Goal: Task Accomplishment & Management: Complete application form

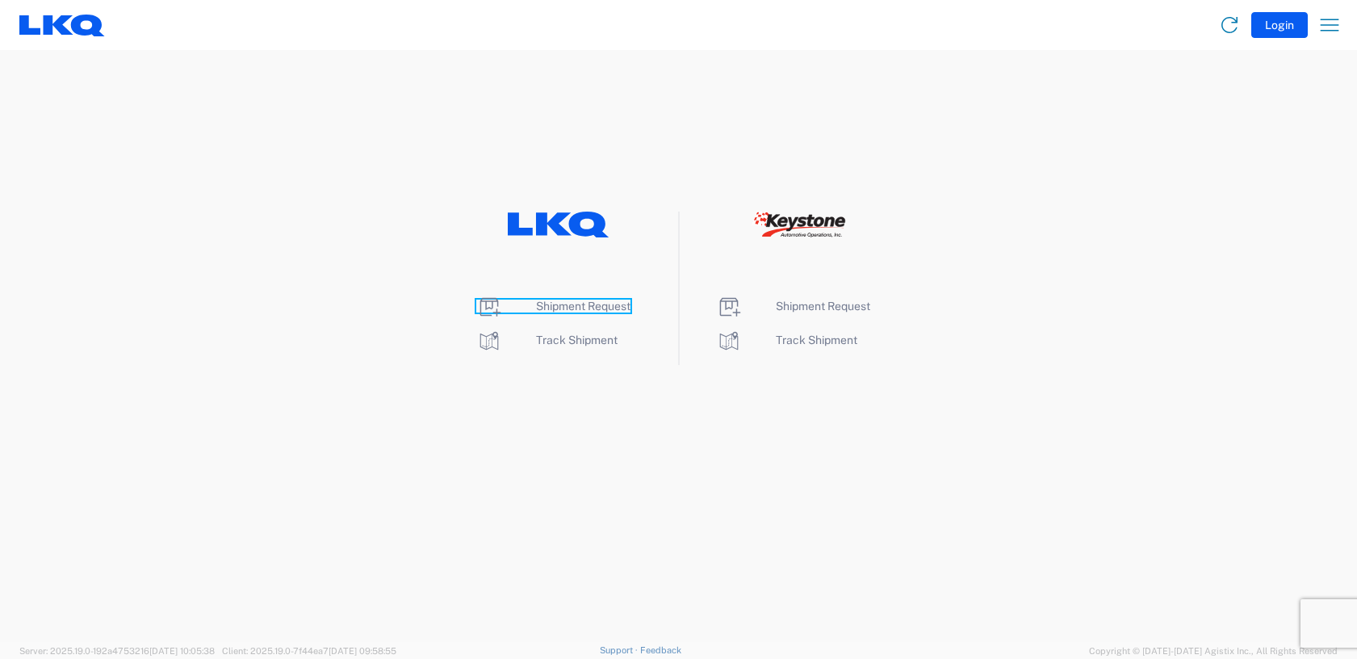
click at [581, 306] on span "Shipment Request" at bounding box center [583, 306] width 94 height 13
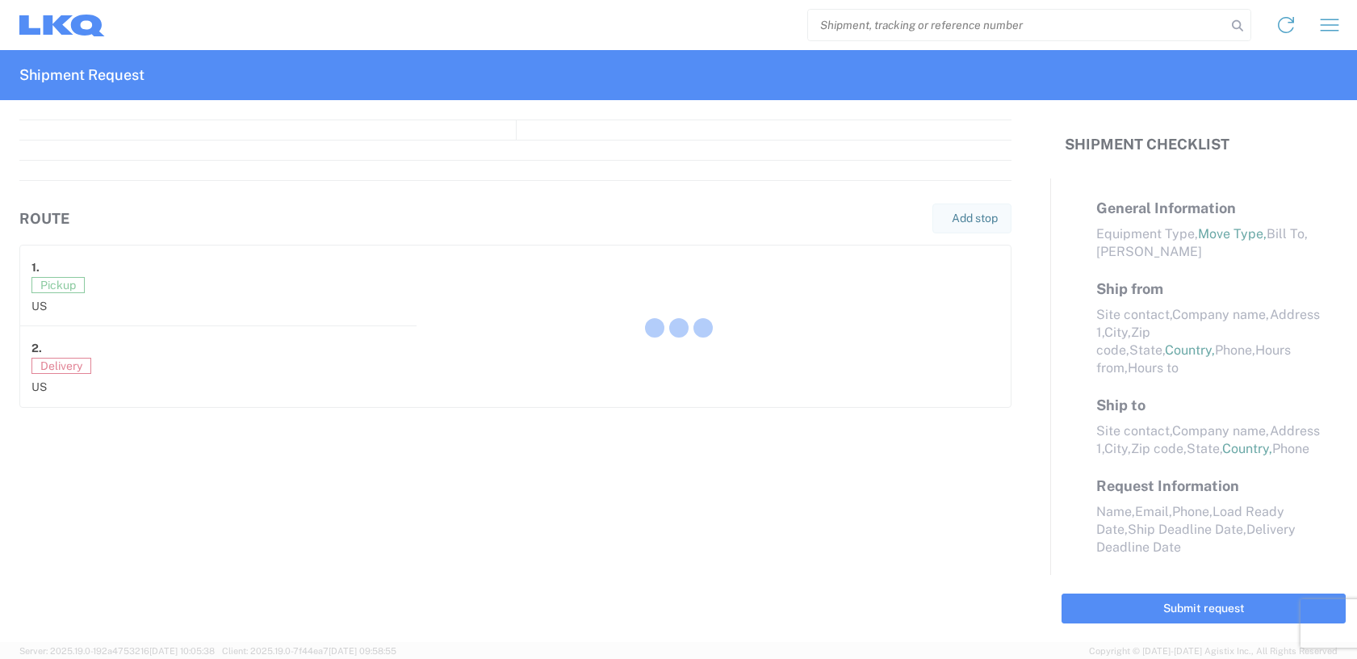
select select "FULL"
select select "LBS"
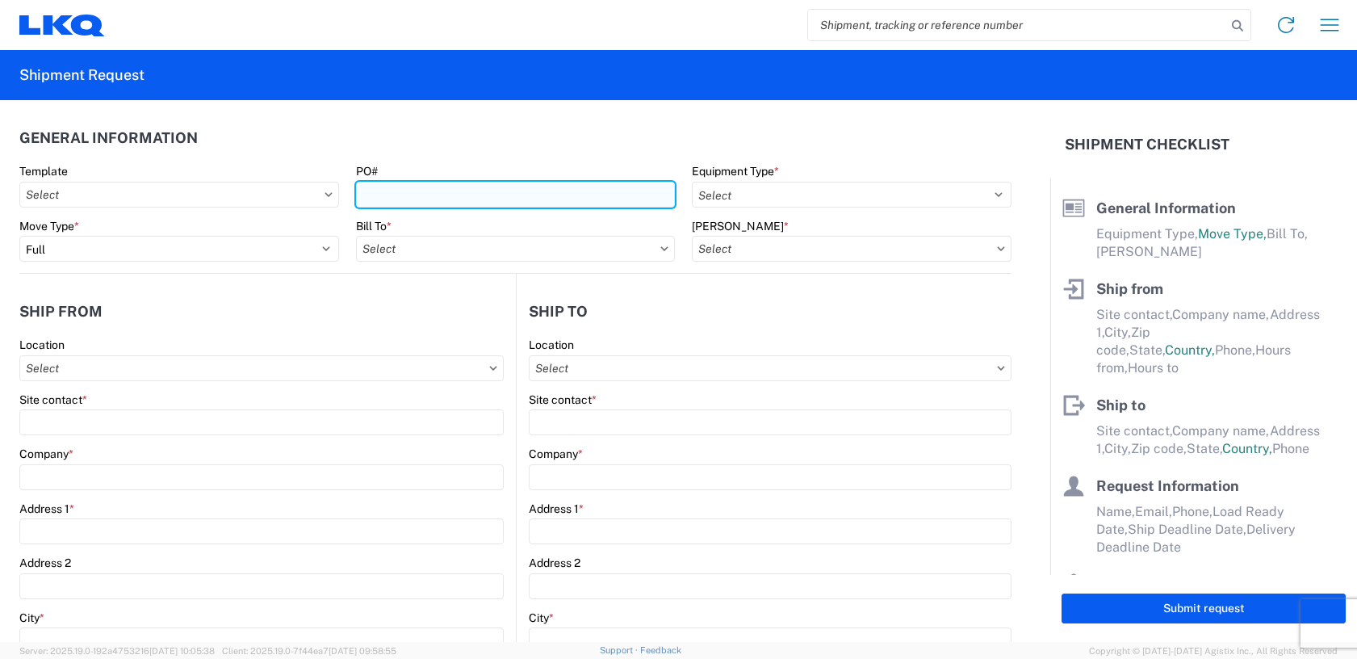
click at [401, 189] on input "PO#" at bounding box center [516, 195] width 320 height 26
type input "T31515"
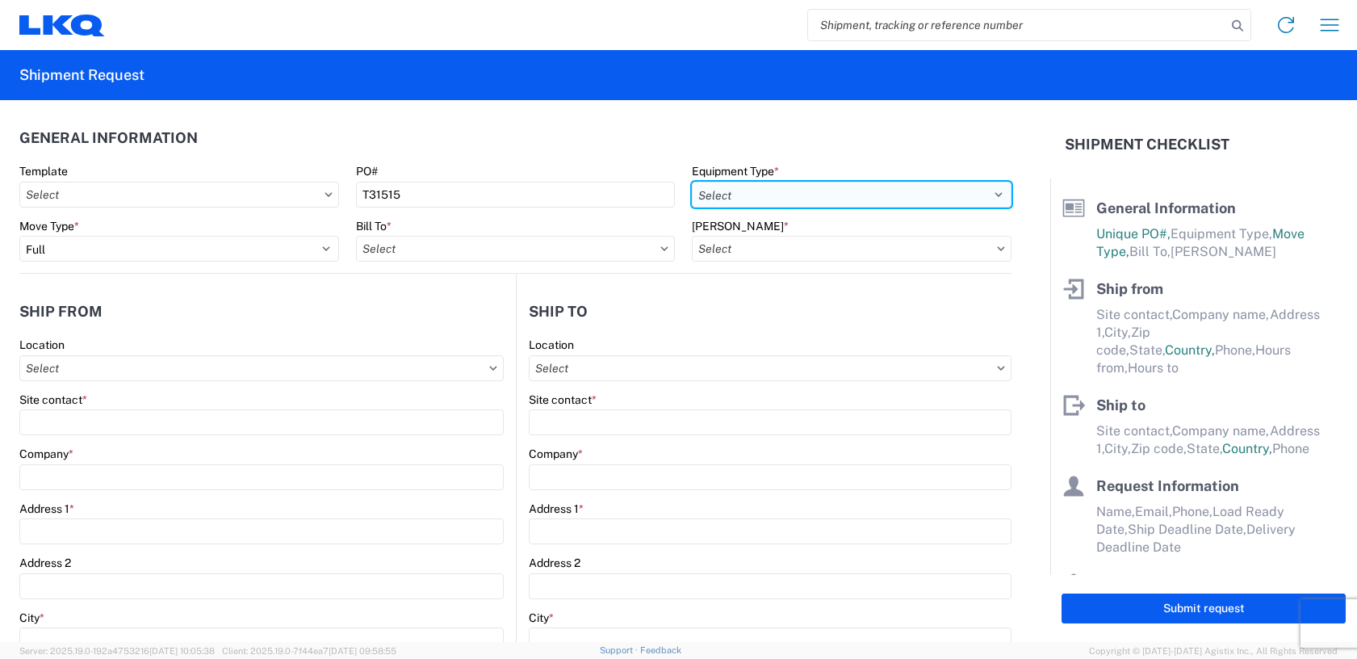
click at [748, 197] on select "Select 53’ Dry Van Flatbed Dropdeck (van) Lowboy (flatbed) Rail" at bounding box center [852, 195] width 320 height 26
select select "STDV"
click at [692, 182] on select "Select 53’ Dry Van Flatbed Dropdeck (van) Lowboy (flatbed) Rail" at bounding box center [852, 195] width 320 height 26
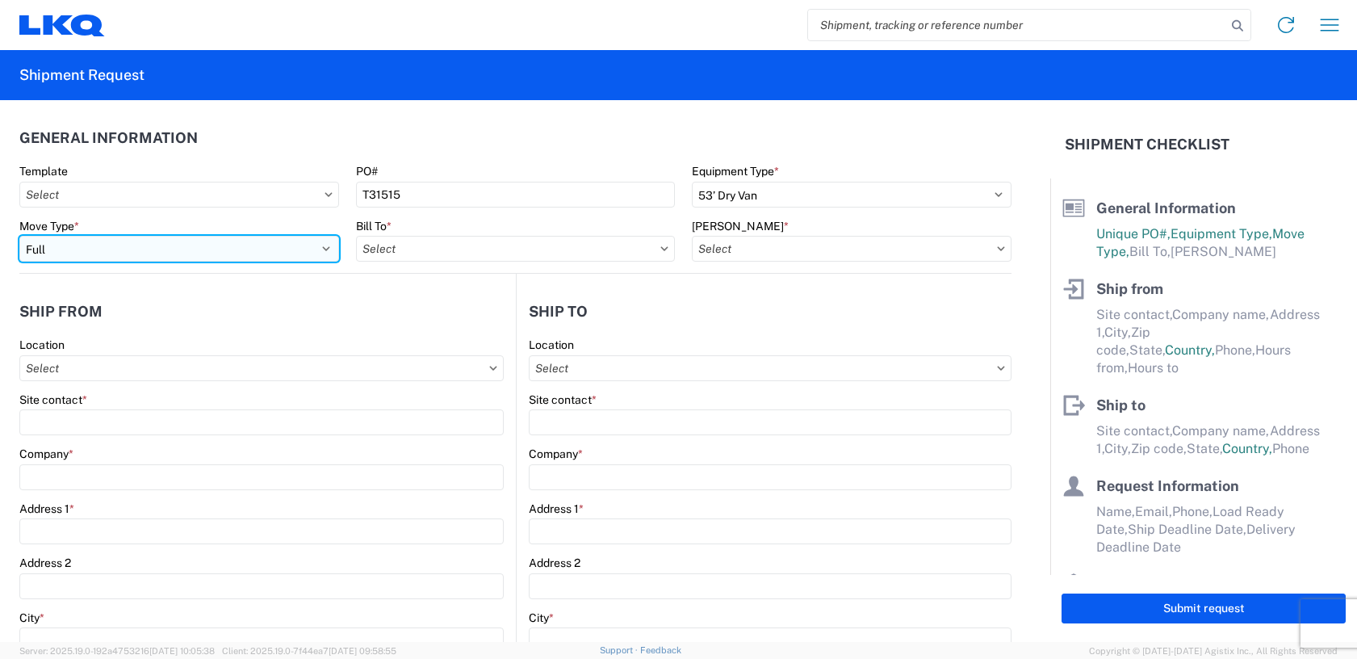
click at [318, 250] on select "Select Full Partial TL" at bounding box center [179, 249] width 320 height 26
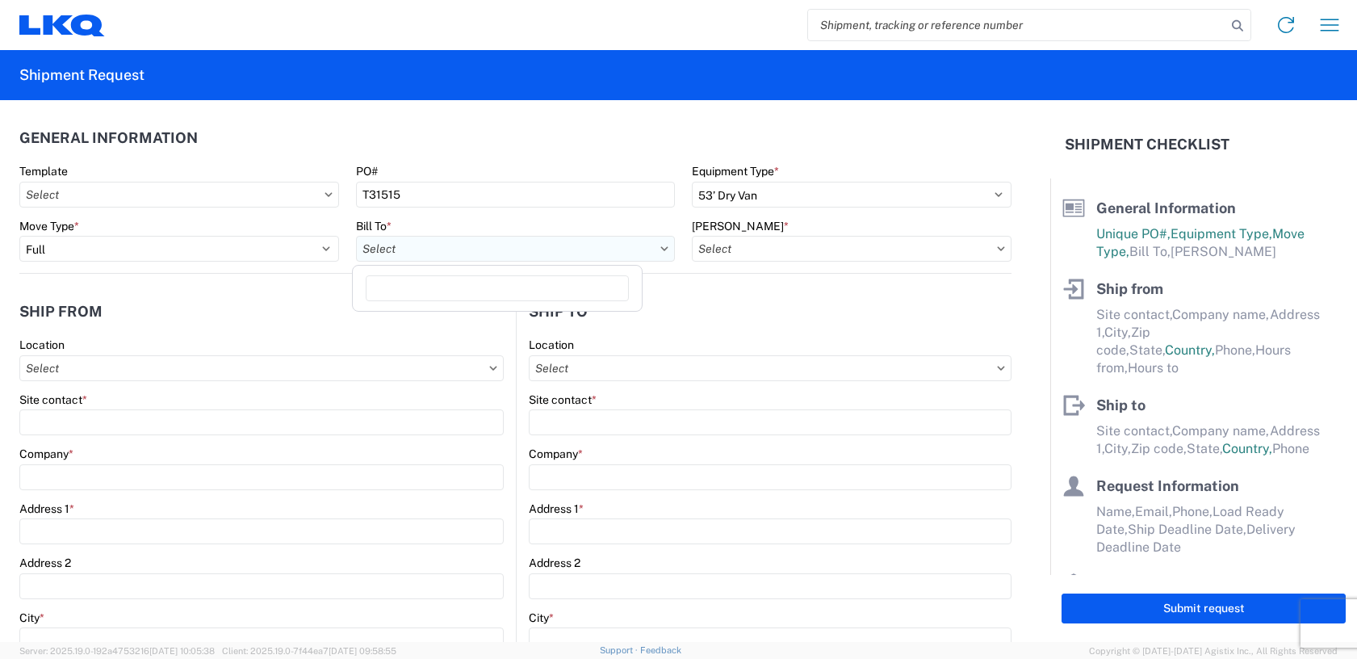
click at [441, 250] on input "text" at bounding box center [516, 249] width 320 height 26
type input "3392"
click at [473, 319] on div "3392 - Transmetco" at bounding box center [497, 321] width 283 height 26
type input "3392 - Transmetco"
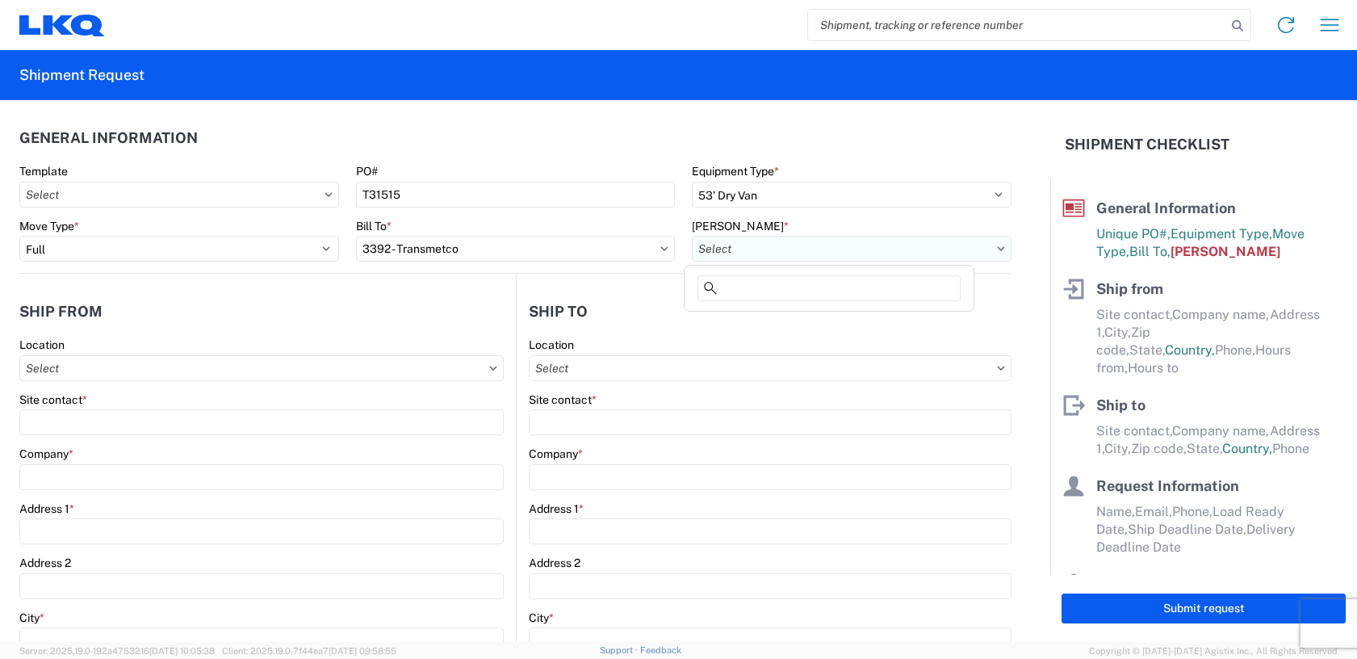
click at [745, 244] on input "text" at bounding box center [852, 249] width 320 height 26
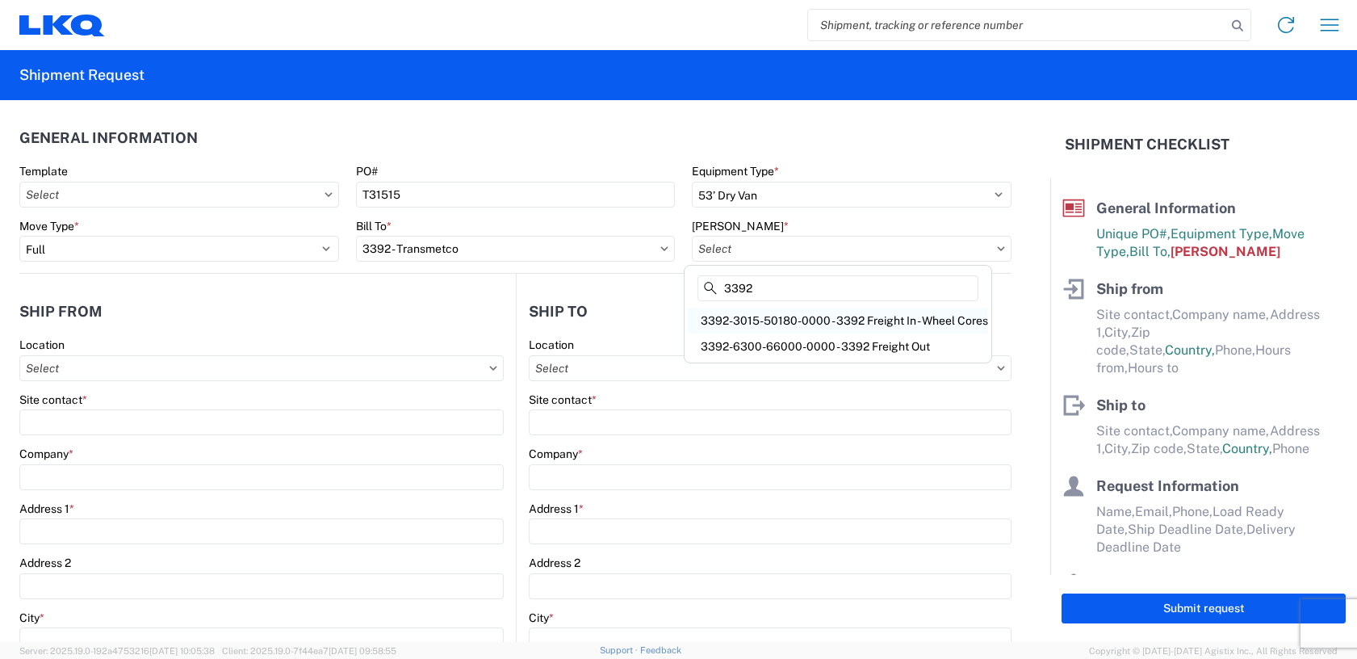
type input "3392"
click at [784, 329] on div "3392-3015-50180-0000 - 3392 Freight In - Wheel Cores" at bounding box center [838, 321] width 300 height 26
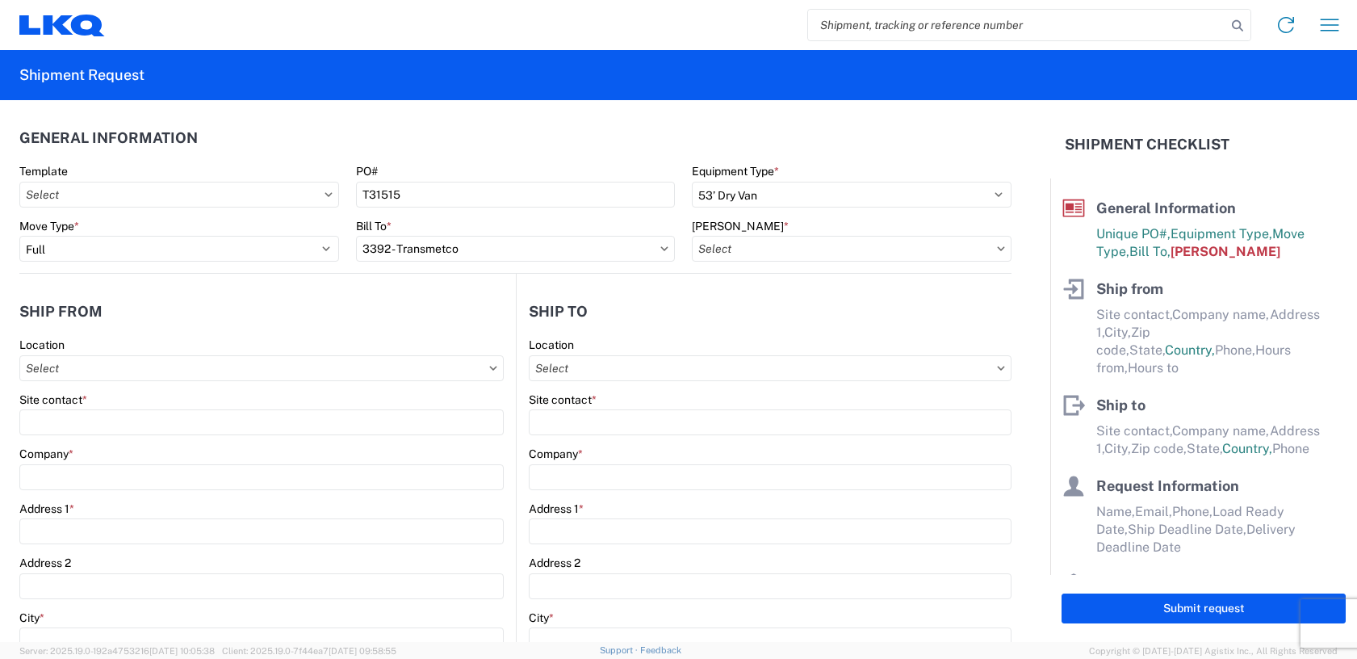
type input "3392-3015-50180-0000 - 3392 Freight In - Wheel Cores"
click at [168, 379] on input "text" at bounding box center [261, 368] width 485 height 26
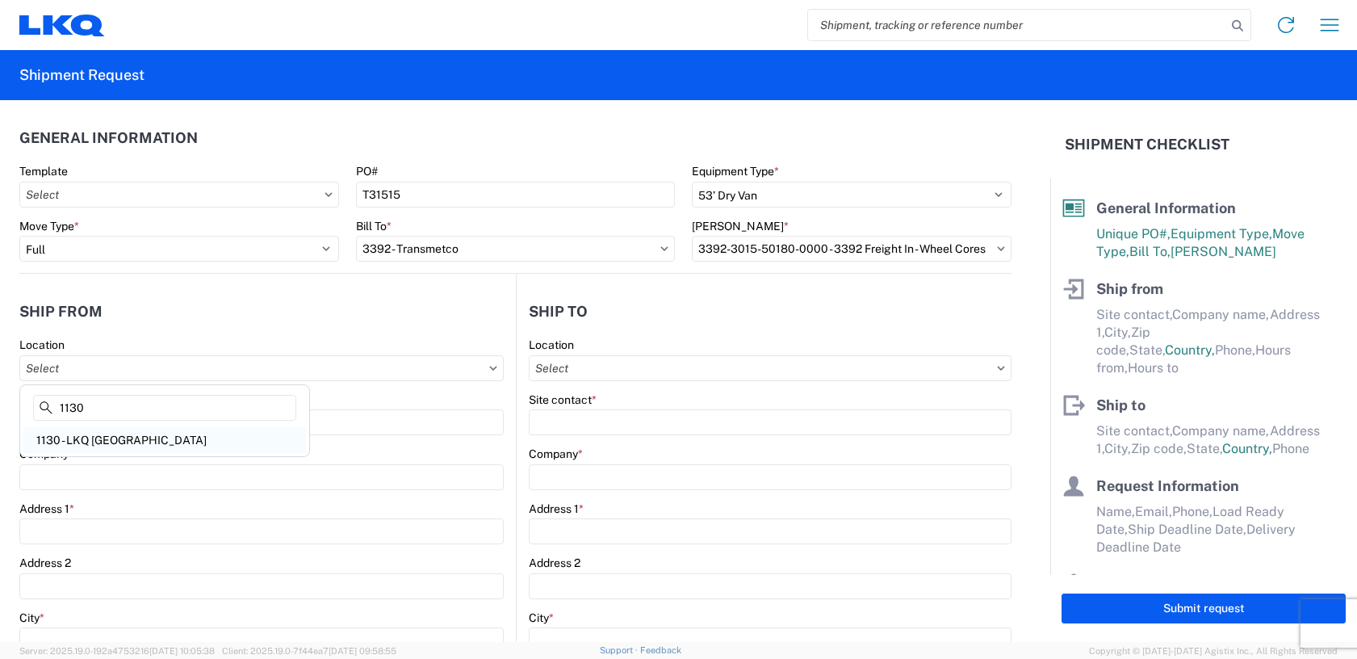
type input "1130"
click at [139, 443] on div "1130 - LKQ Birmingham" at bounding box center [164, 440] width 283 height 26
type input "1130 - LKQ Birmingham"
type input "LKQ Corporation"
type input "24559 Highway 79 North"
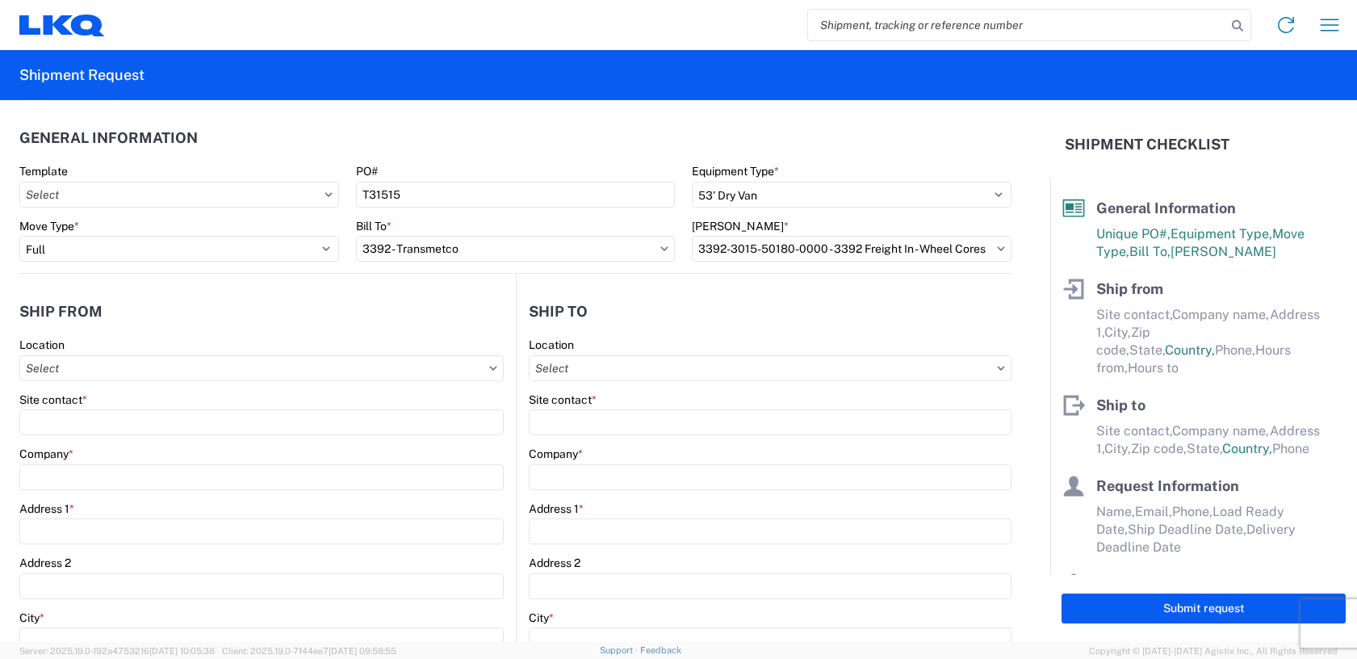
type input "Trafford"
type input "35172"
select select "AL"
select select "US"
type input "205-680-6393"
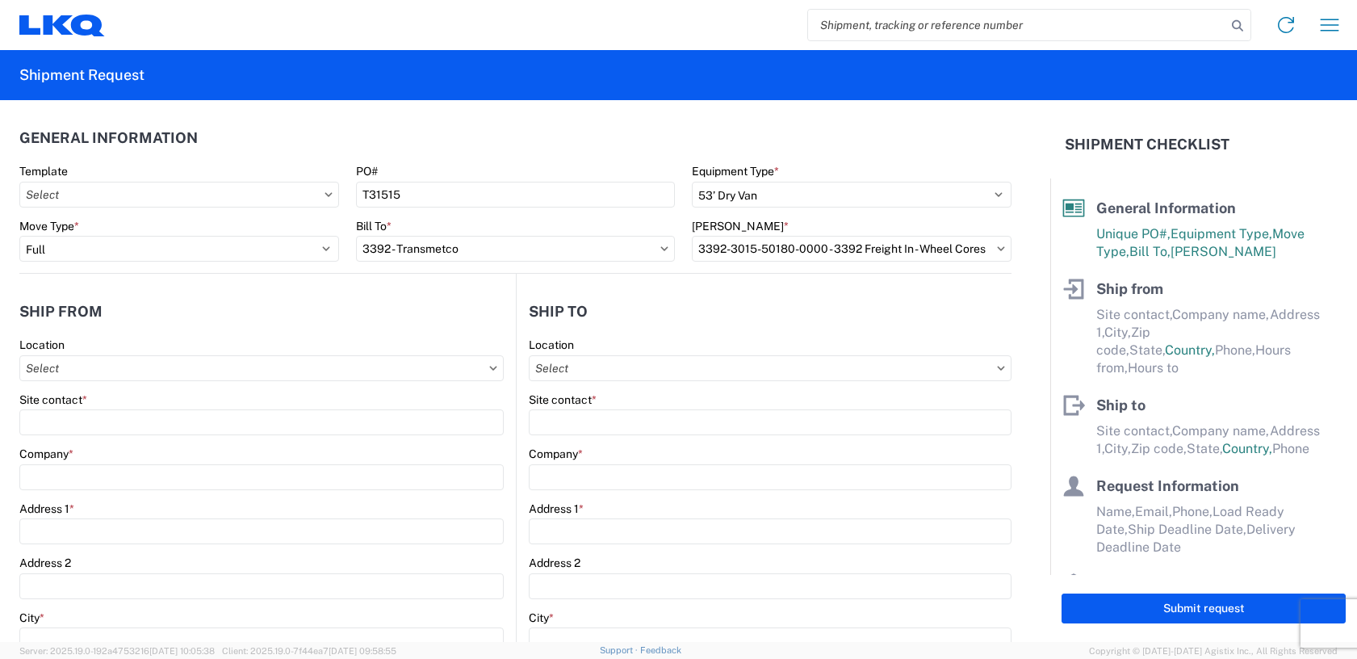
type input "08:00"
type input "14:00"
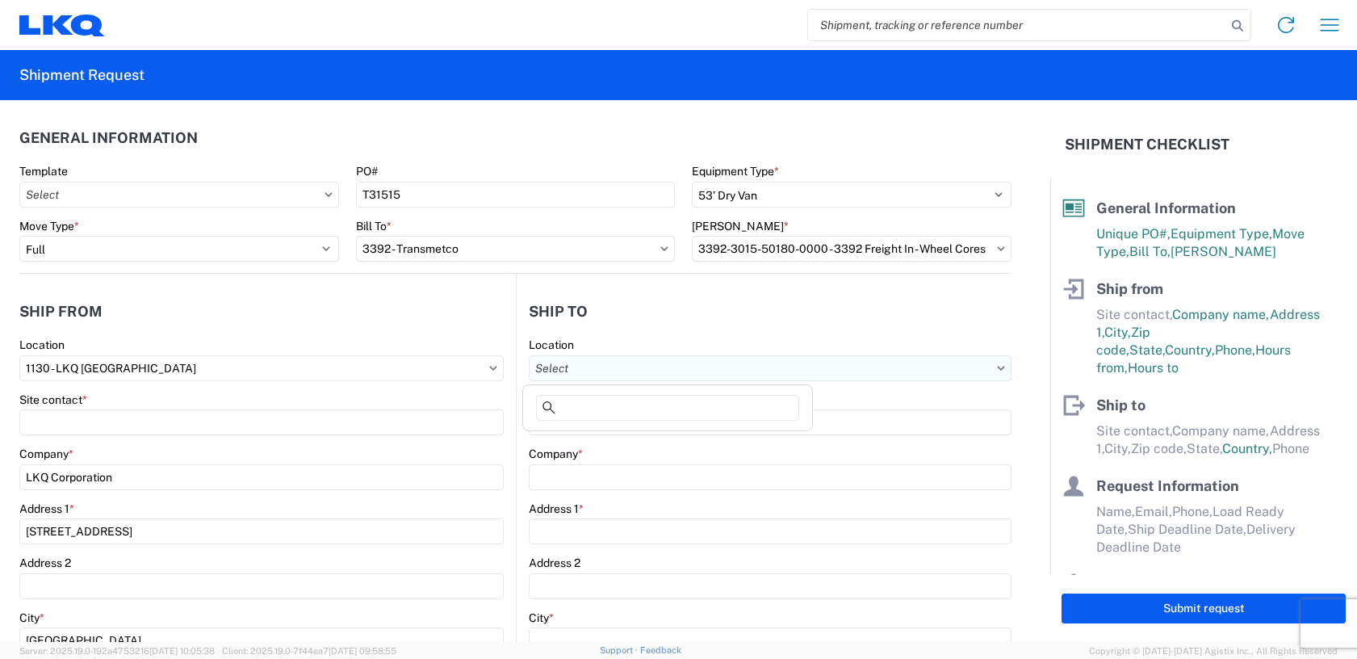
click at [568, 376] on input "text" at bounding box center [771, 368] width 484 height 26
type input "3392"
click at [617, 449] on div "3392 - Transmetco" at bounding box center [668, 440] width 283 height 26
type input "3392 - Transmetco"
type input "LKQ Corporation"
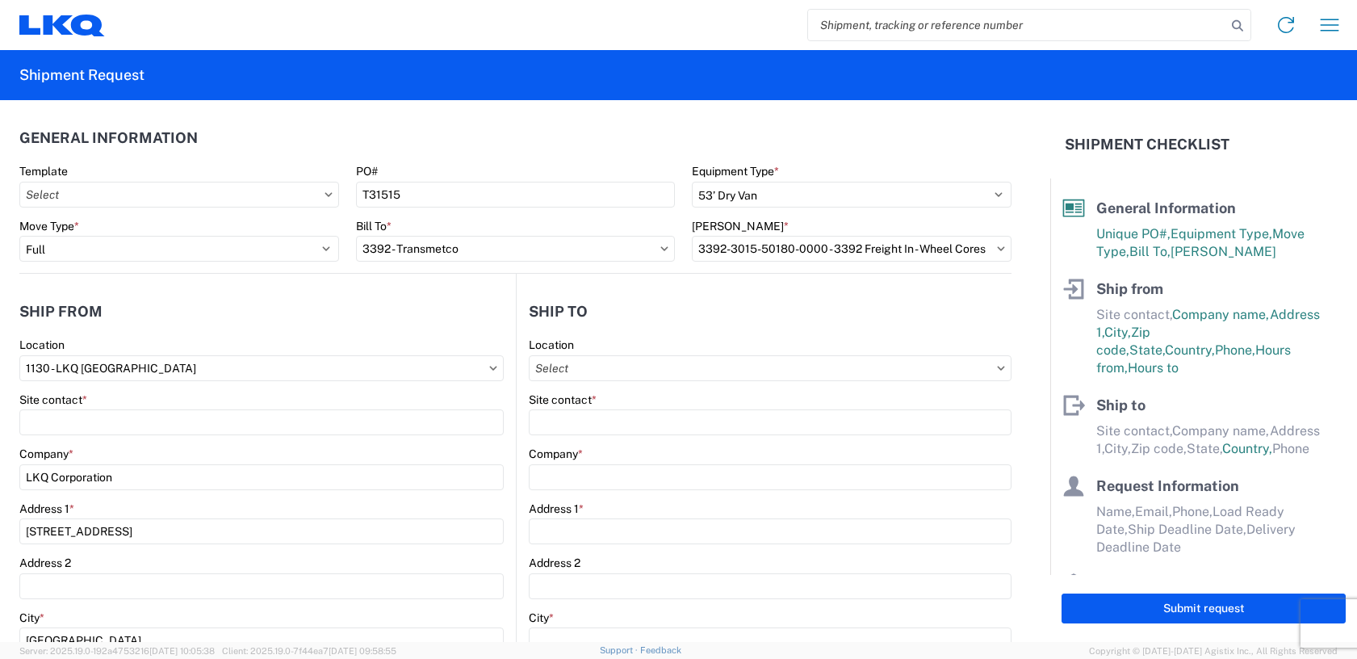
type input "1750 Riverfork Dr"
type input "Huntington"
type input "46750"
select select "US"
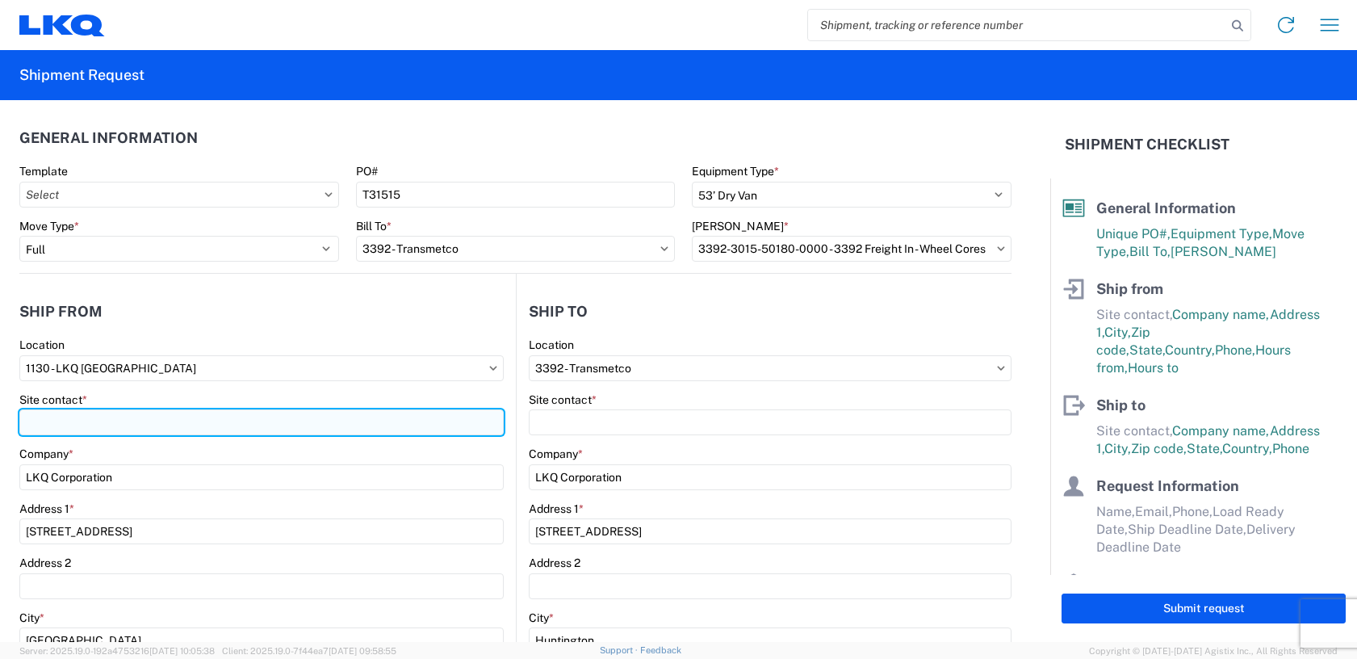
click at [48, 426] on input "Site contact *" at bounding box center [261, 422] width 485 height 26
type input "Nikki Pavolini"
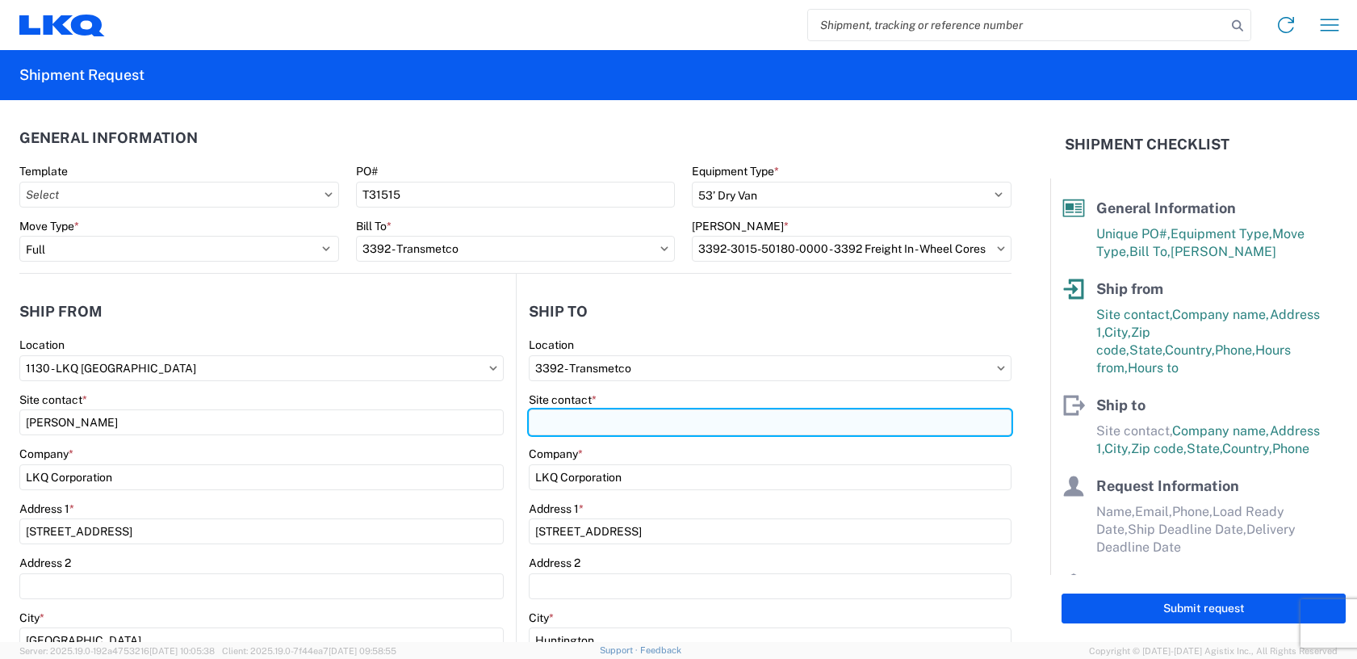
click at [569, 420] on input "Site contact *" at bounding box center [771, 422] width 484 height 26
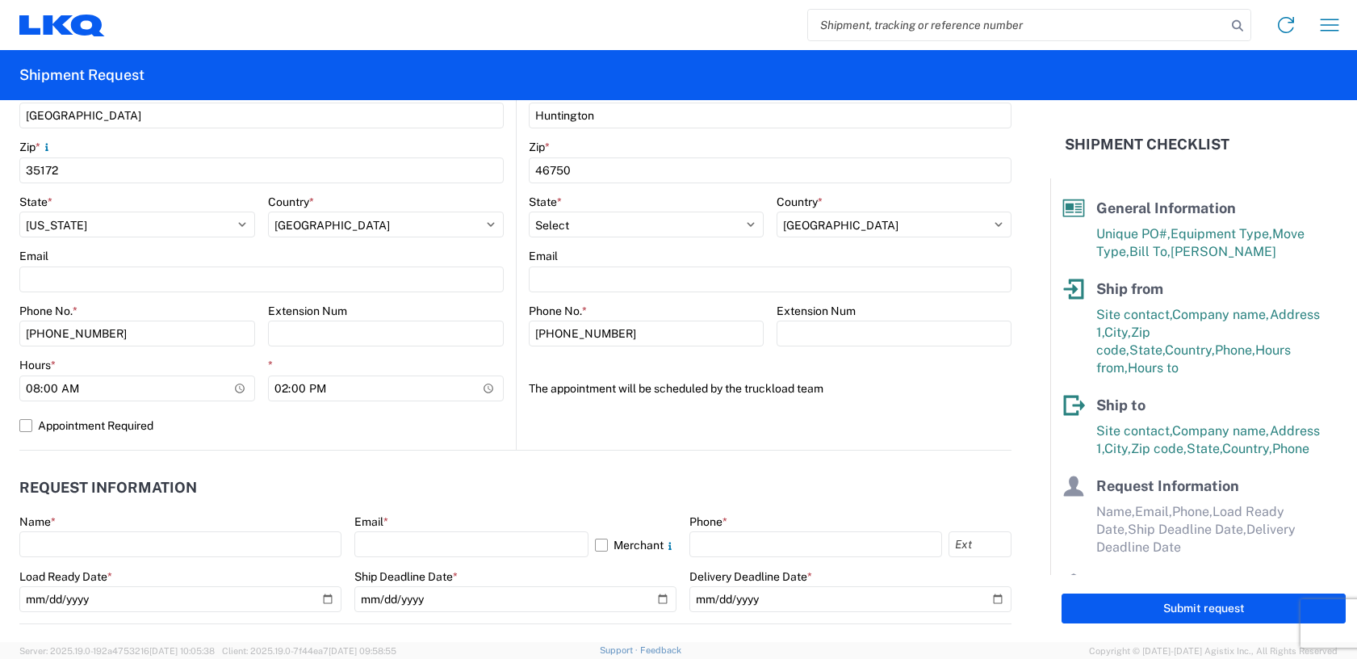
scroll to position [565, 0]
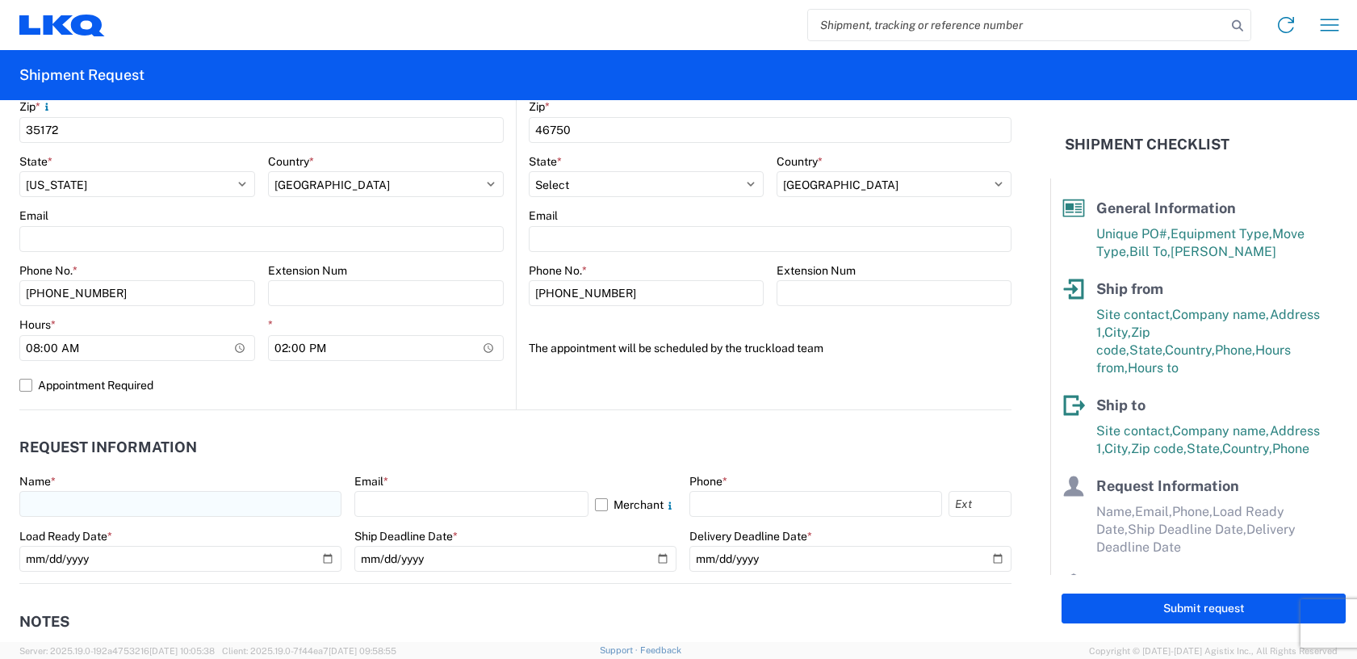
type input "William Haney"
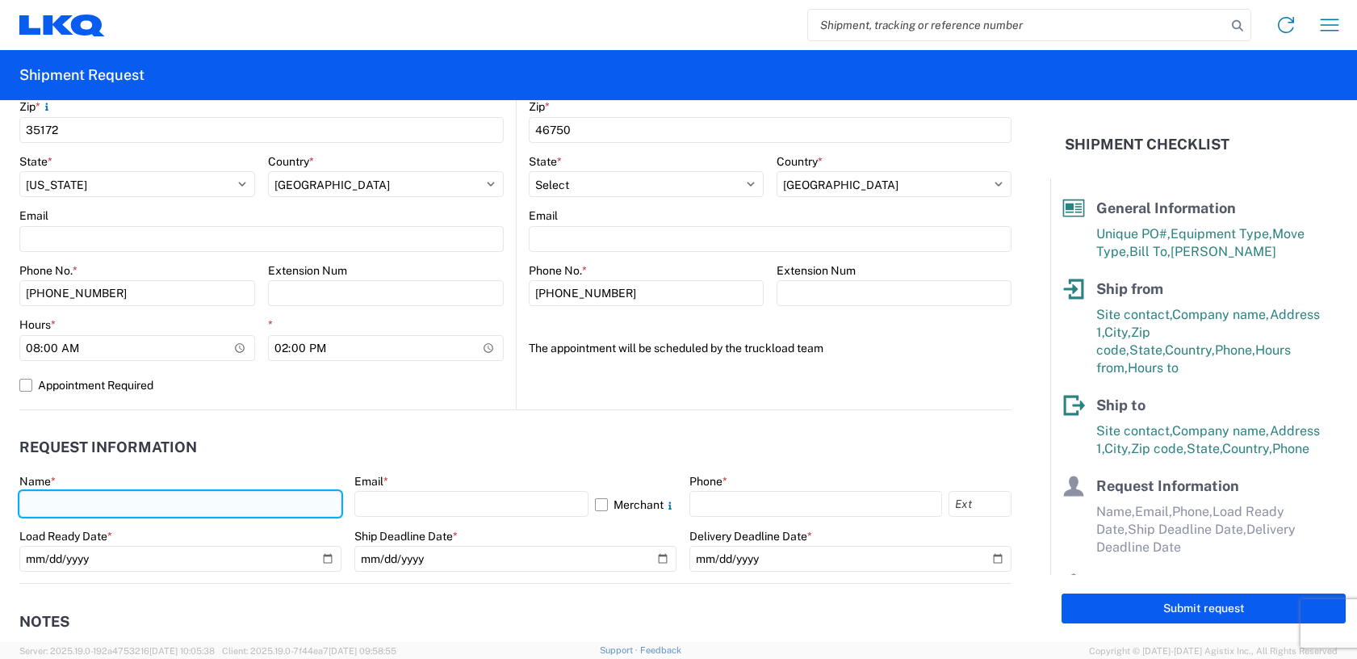
drag, startPoint x: 21, startPoint y: 506, endPoint x: 40, endPoint y: 506, distance: 18.6
click at [21, 506] on input "text" at bounding box center [180, 504] width 322 height 26
type input "Nikki Pavolini"
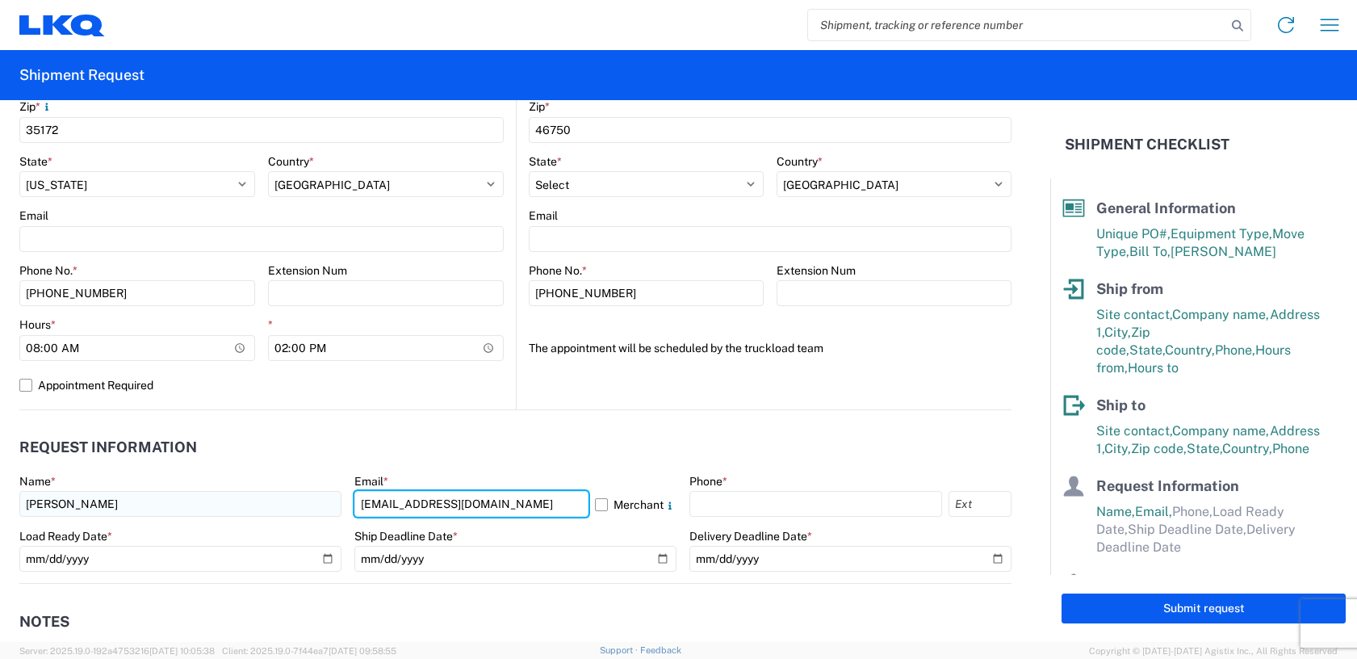
type input "Nlpavolini@lkqcorp.com"
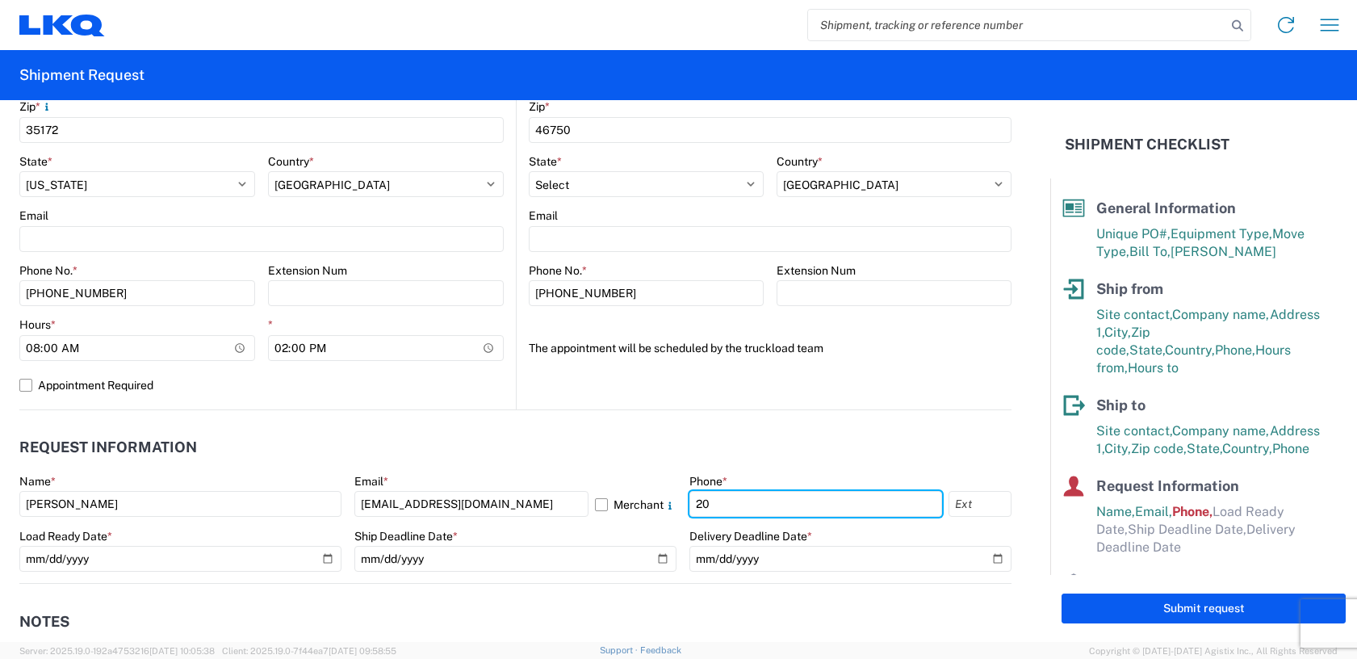
type input "2056806386"
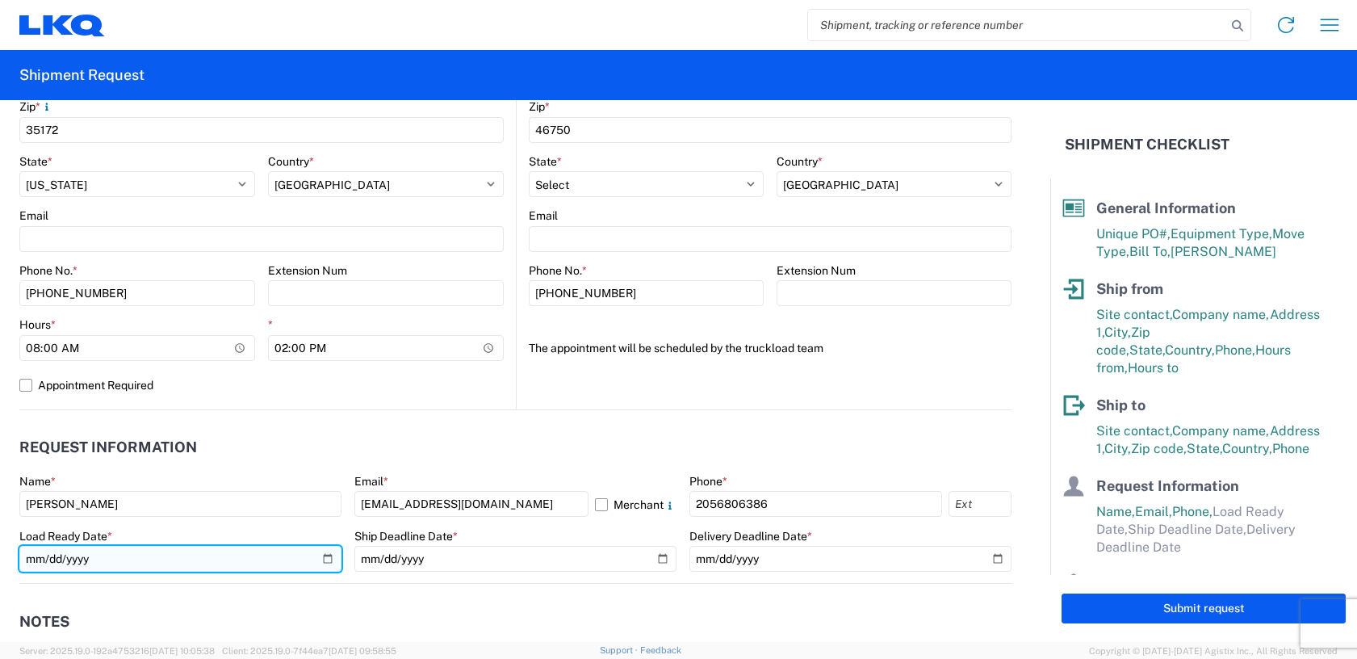
click at [107, 557] on input "date" at bounding box center [180, 559] width 322 height 26
click at [319, 560] on input "date" at bounding box center [180, 559] width 322 height 26
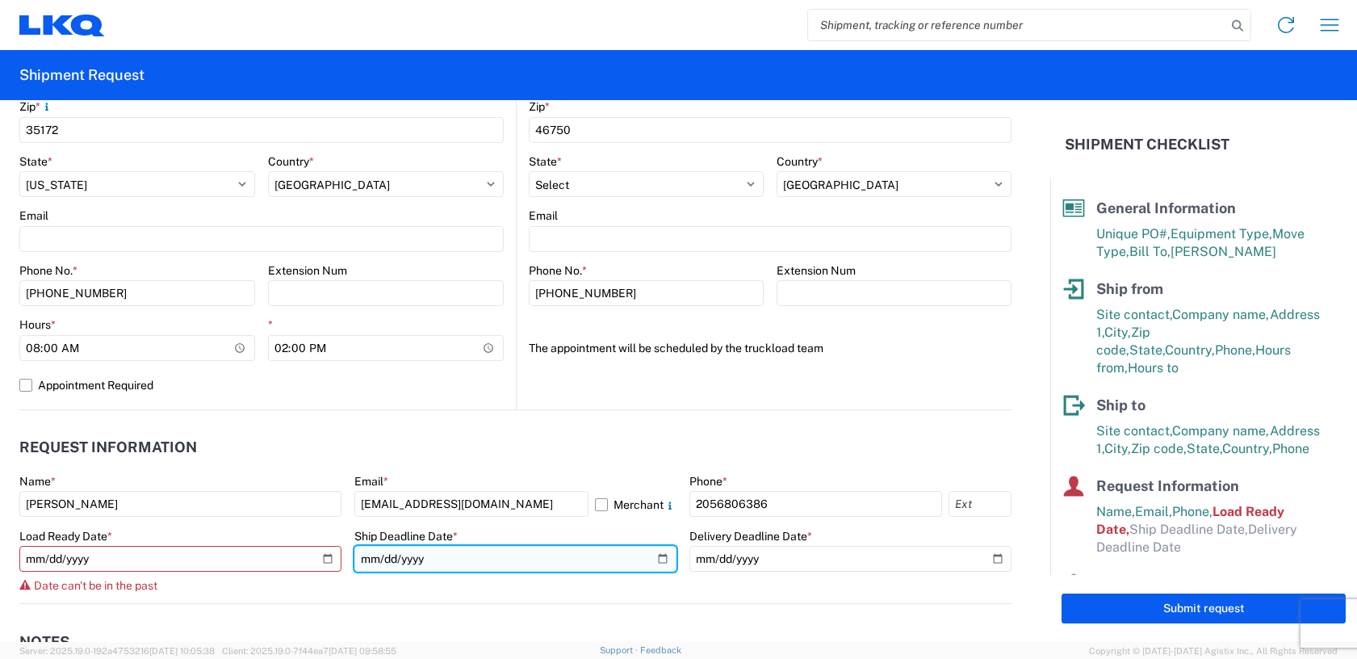
click at [648, 560] on input "date" at bounding box center [516, 559] width 322 height 26
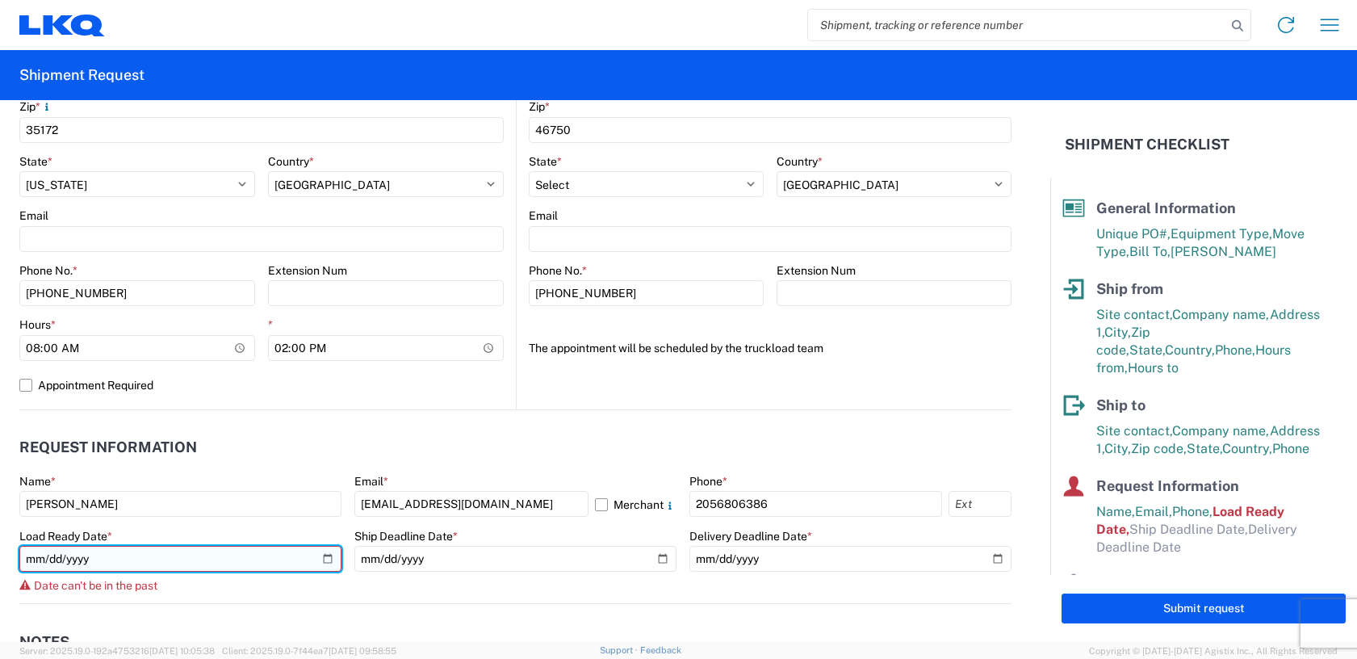
click at [329, 558] on input "2025-09-15" at bounding box center [180, 559] width 322 height 26
type input "2025-09-16"
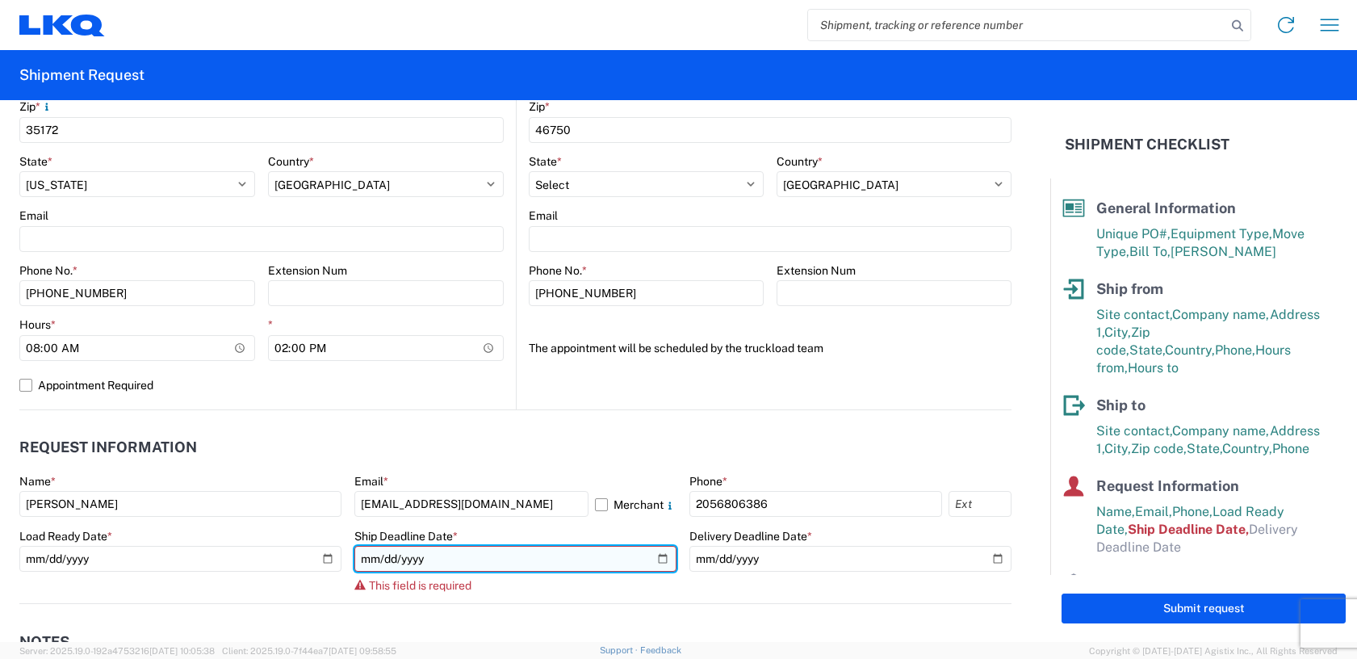
click at [652, 558] on input "date" at bounding box center [516, 559] width 322 height 26
type input "2025-09-30"
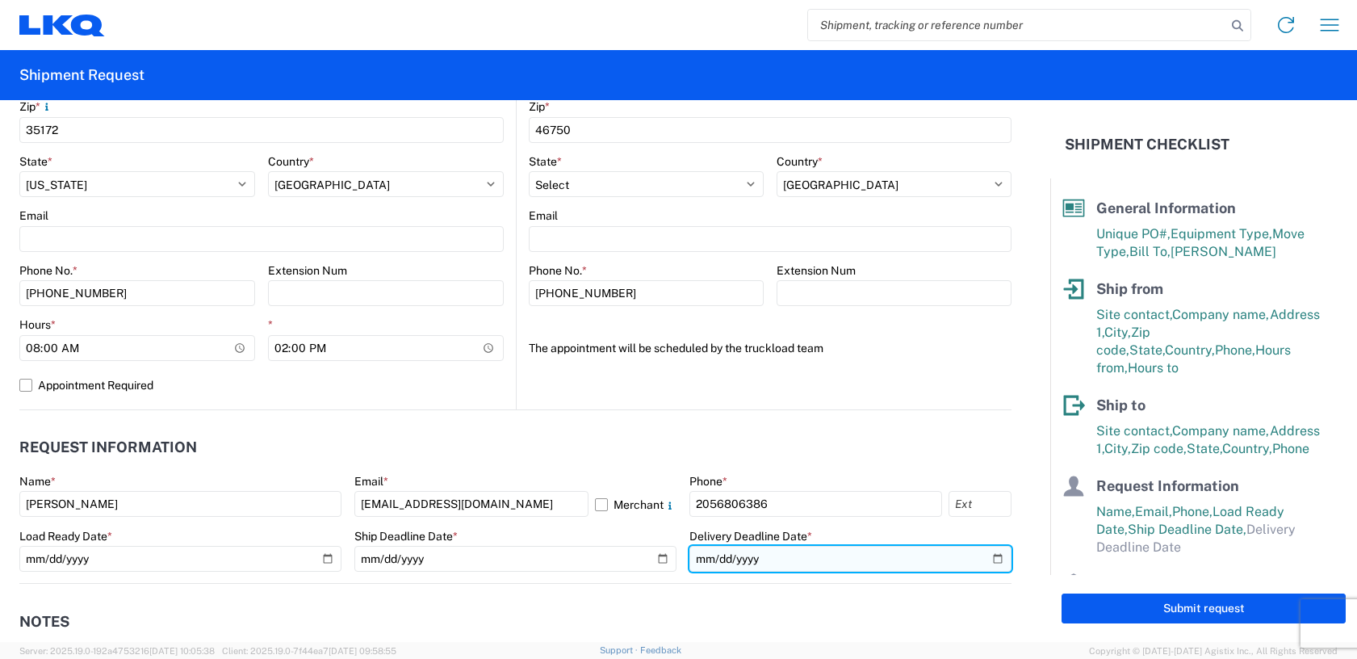
click at [984, 560] on input "date" at bounding box center [851, 559] width 322 height 26
type input "2025-09-30"
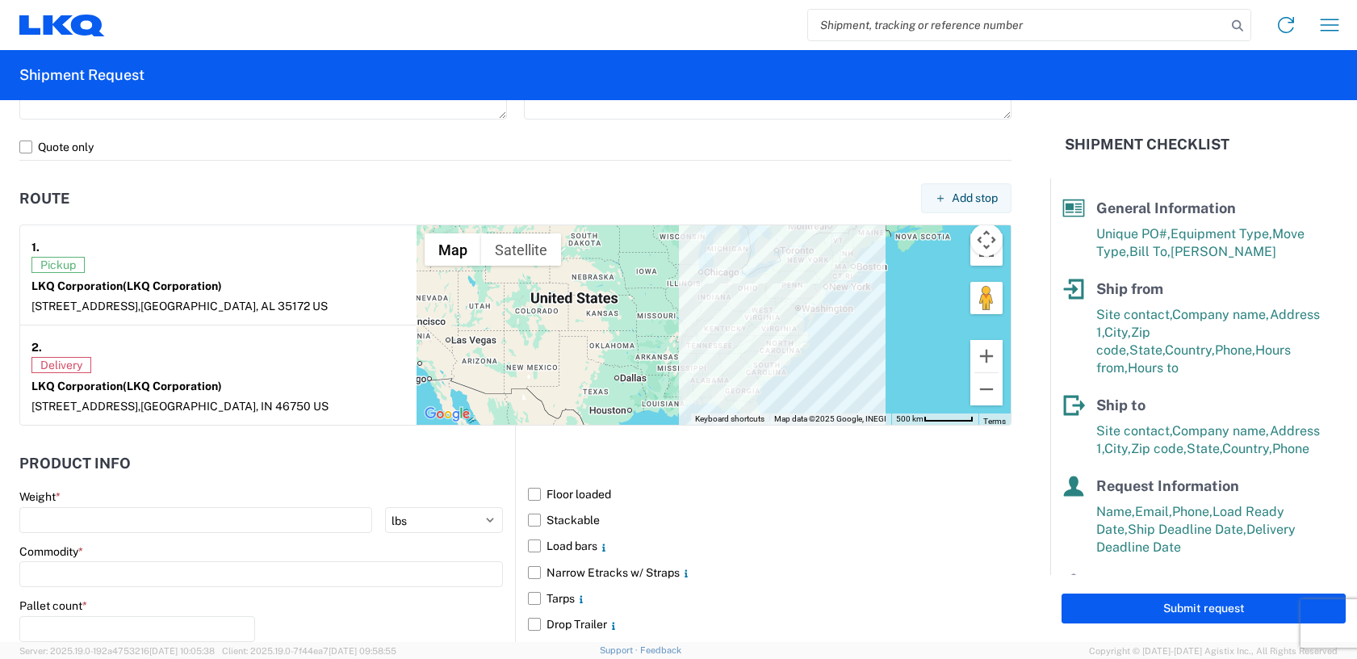
scroll to position [1211, 0]
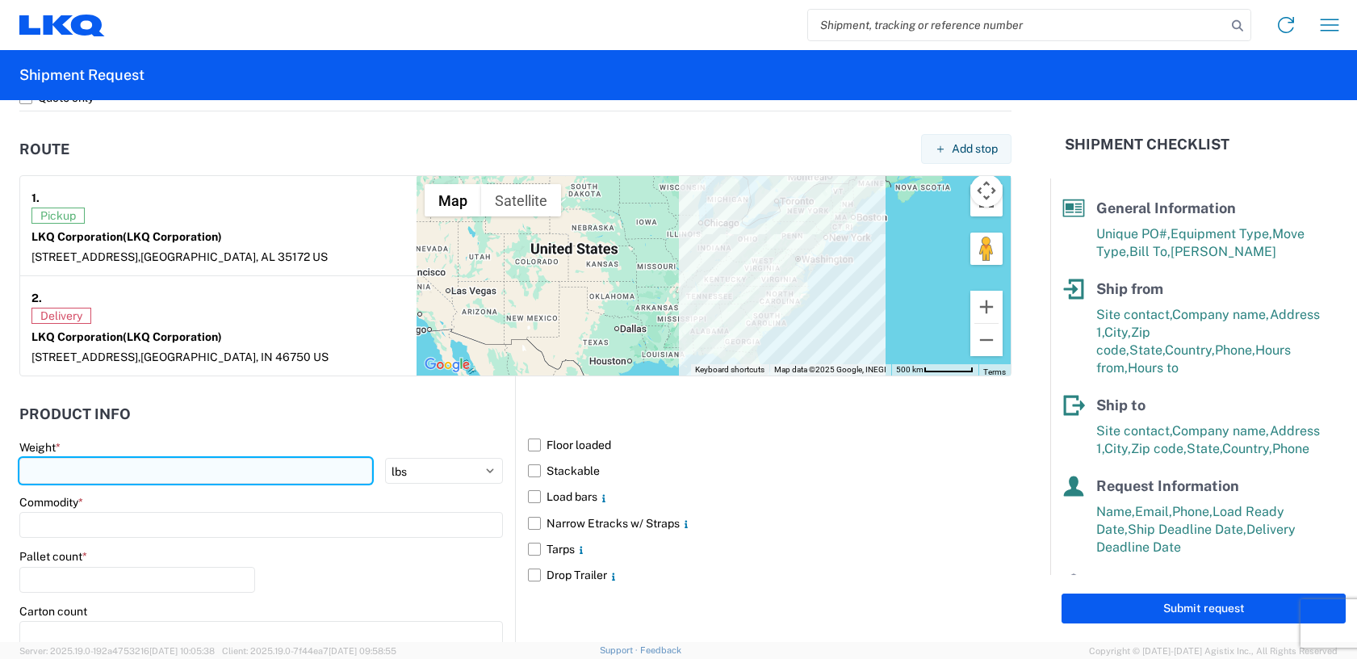
click at [105, 468] on input "number" at bounding box center [195, 471] width 353 height 26
type input "34000"
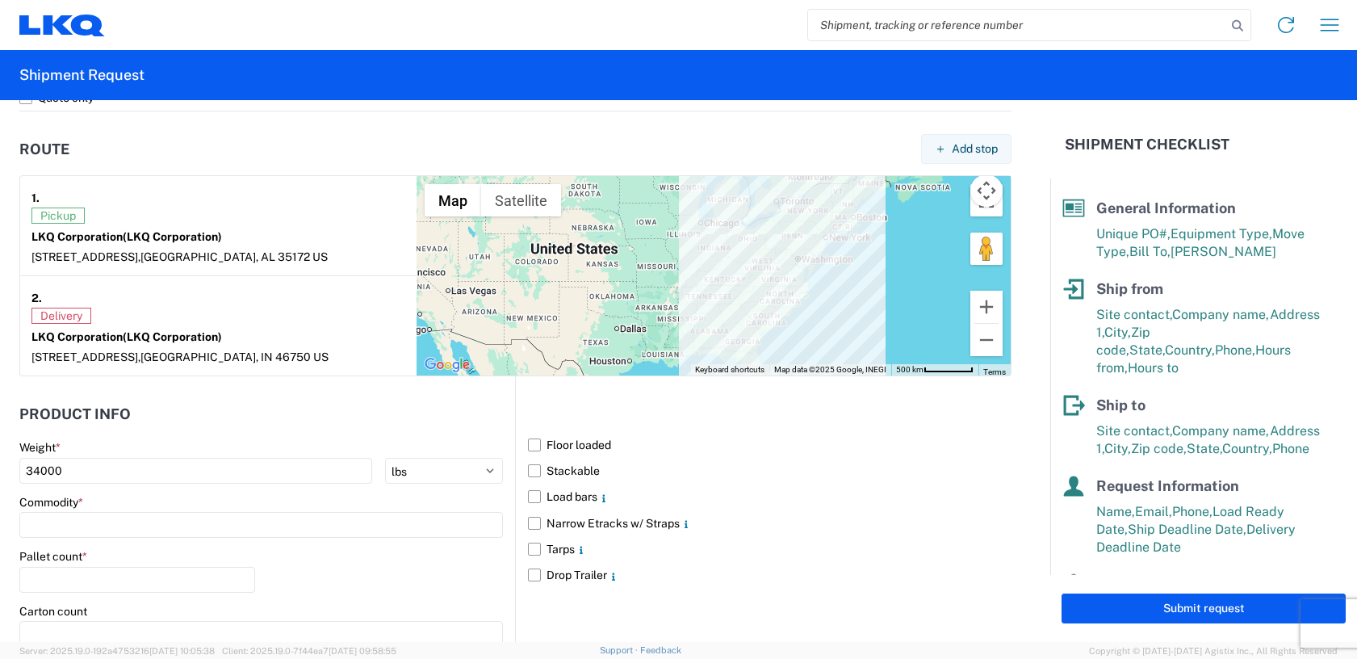
click at [65, 506] on label "Commodity *" at bounding box center [51, 502] width 64 height 15
click at [73, 524] on input at bounding box center [261, 525] width 484 height 26
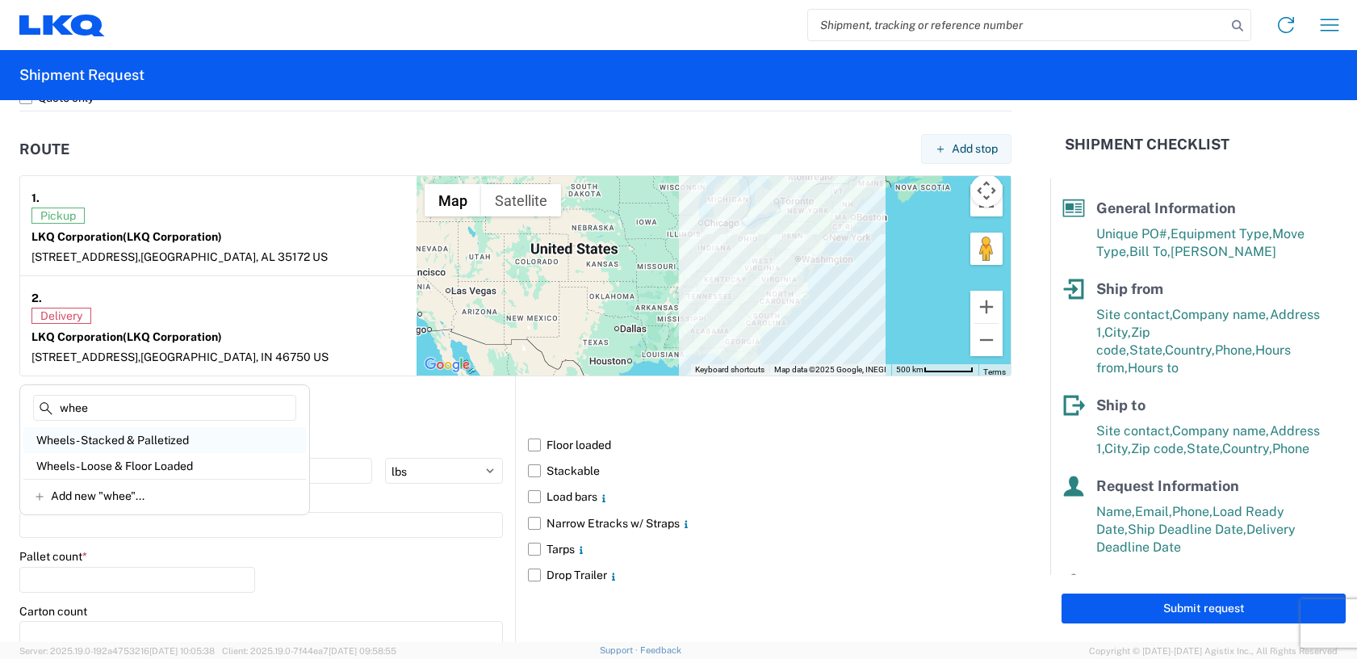
type input "whee"
click at [149, 439] on div "Wheels - Stacked & Palletized" at bounding box center [164, 440] width 283 height 26
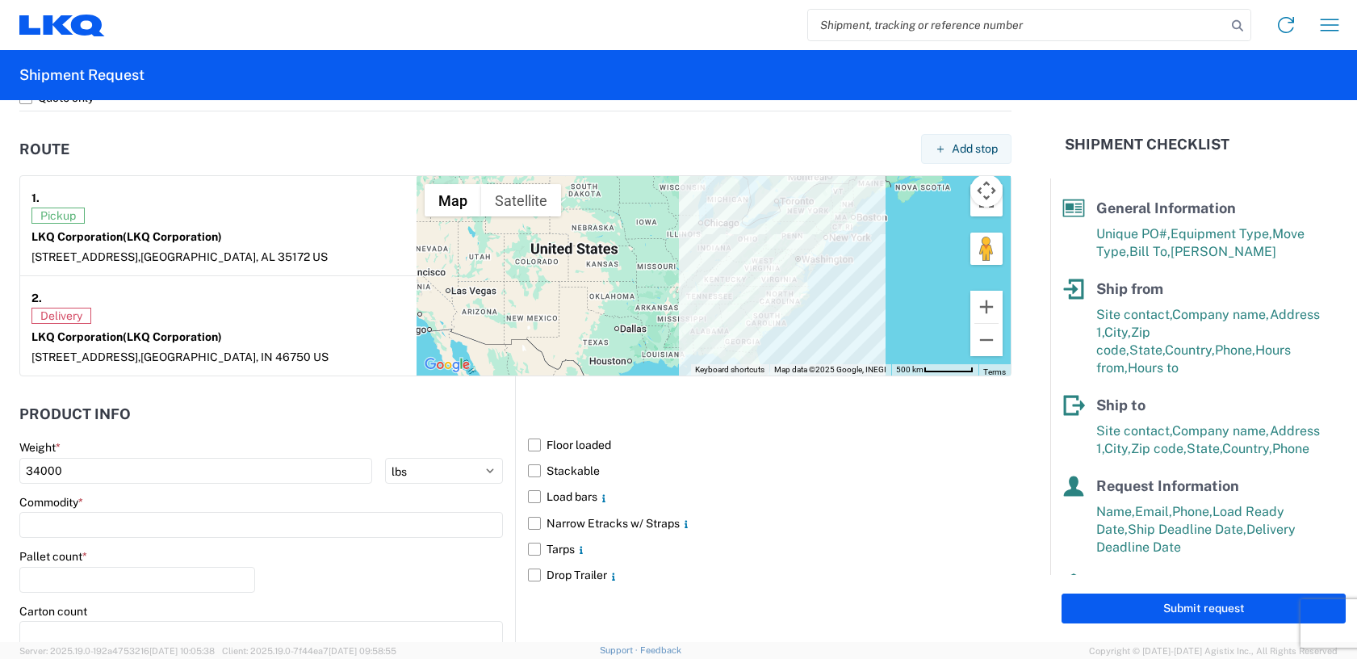
type input "Wheels - Stacked & Palletized"
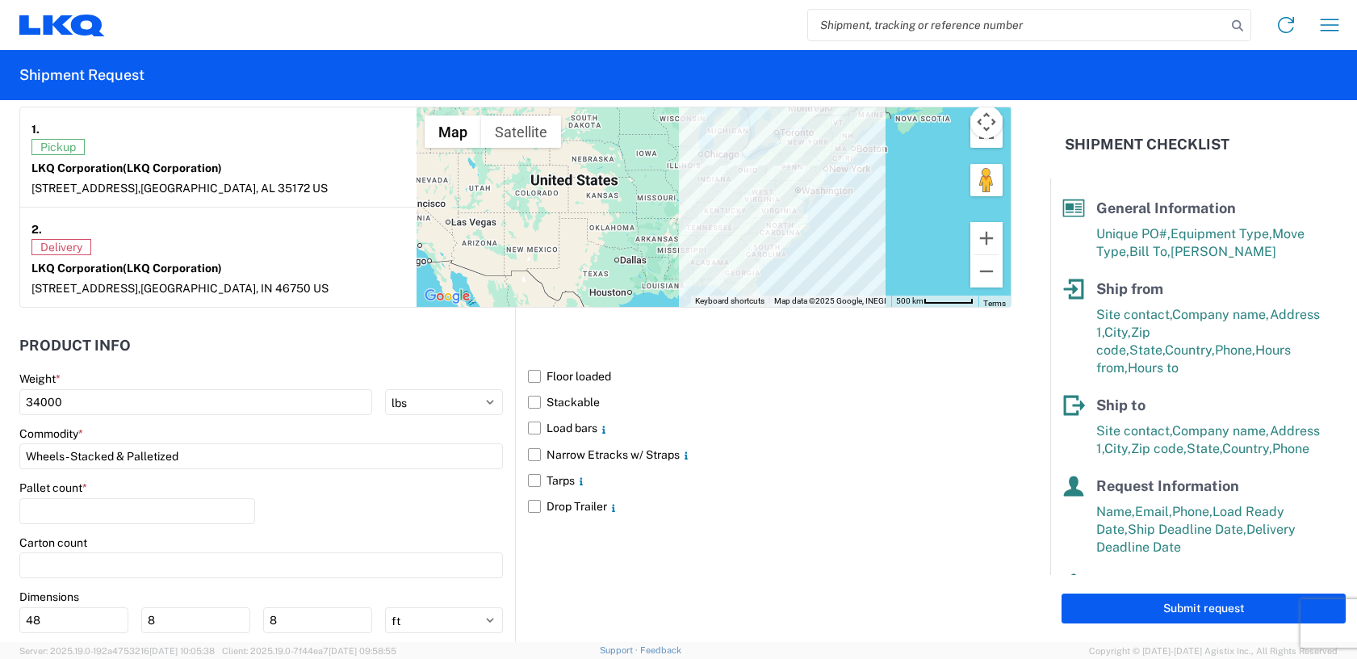
scroll to position [1373, 0]
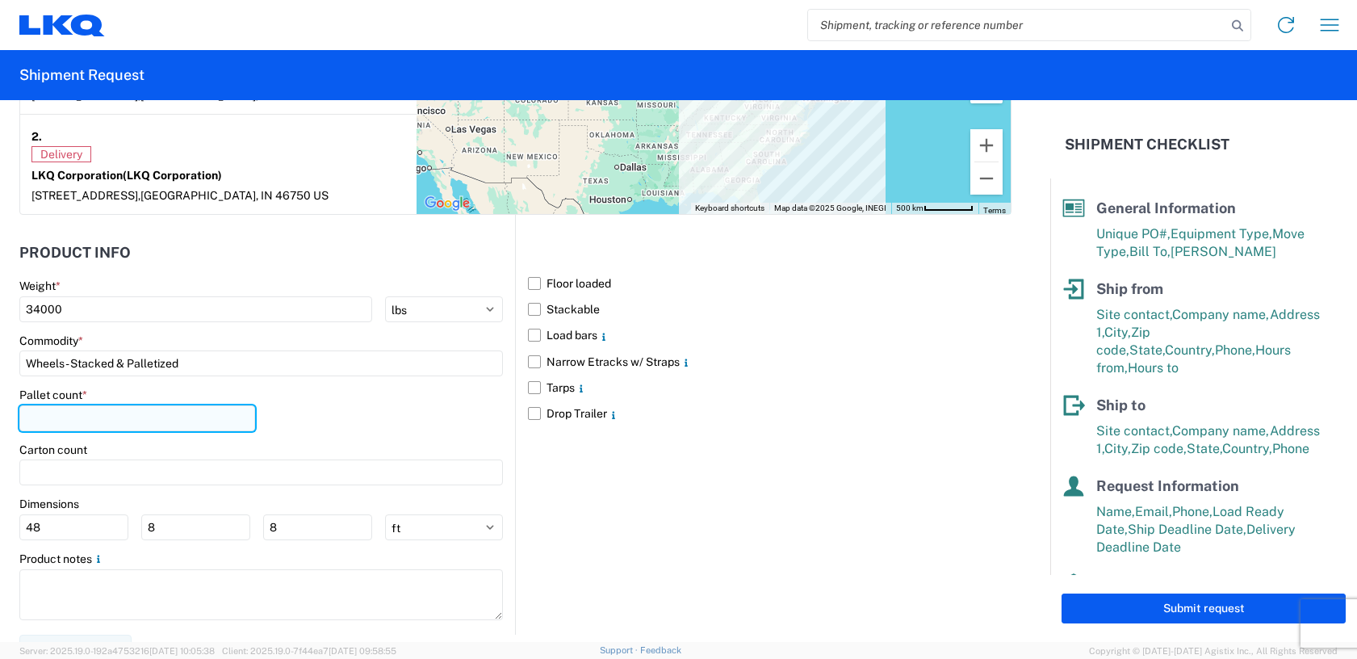
click at [100, 415] on input "number" at bounding box center [137, 418] width 236 height 26
type input "44"
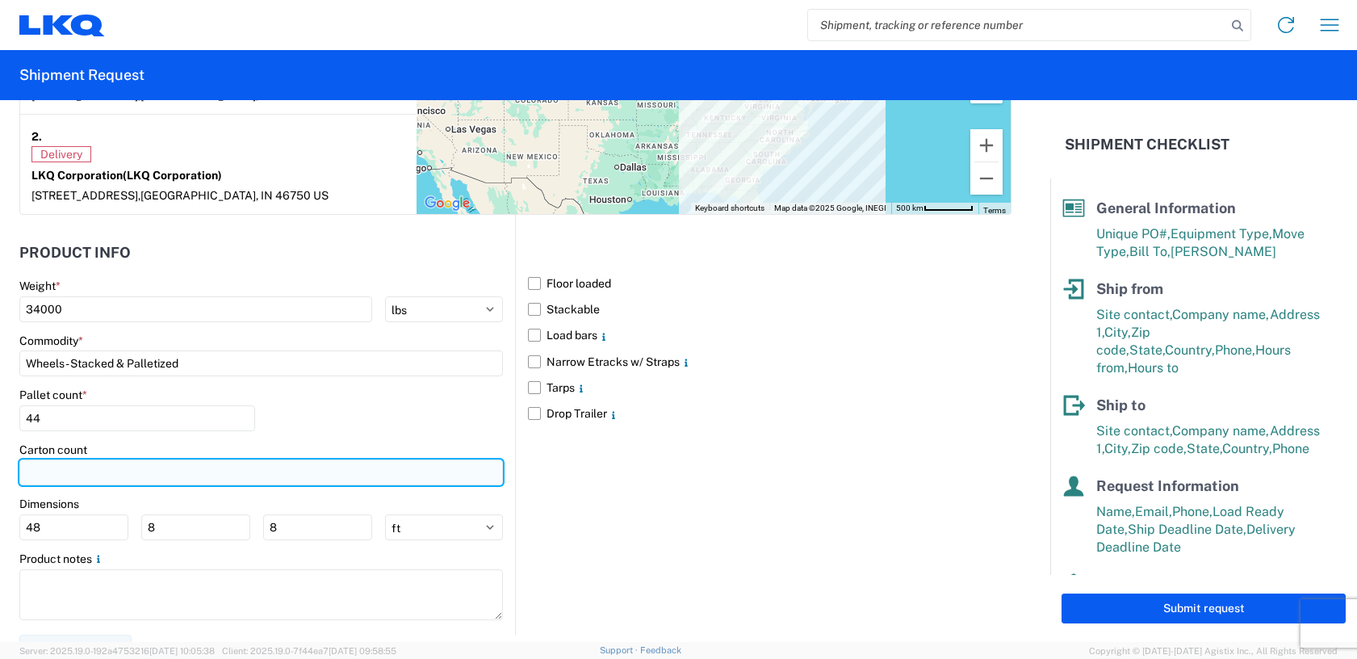
click at [77, 464] on input "number" at bounding box center [261, 472] width 484 height 26
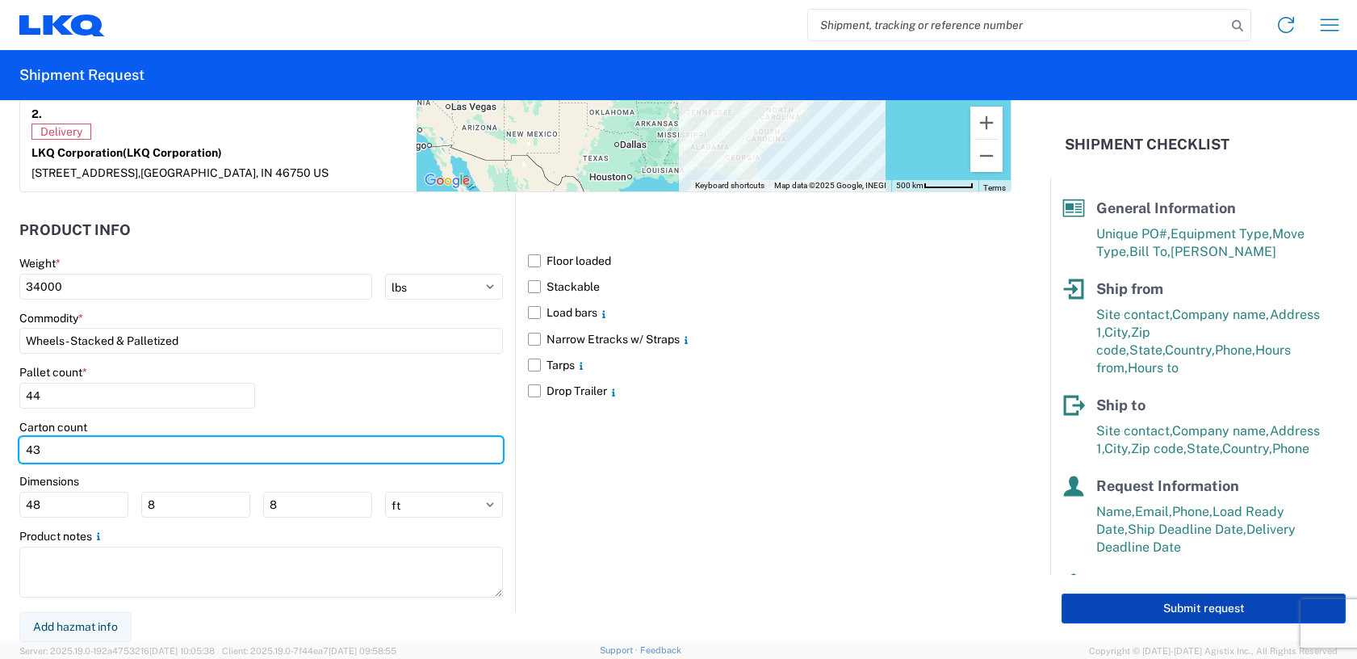
type input "43"
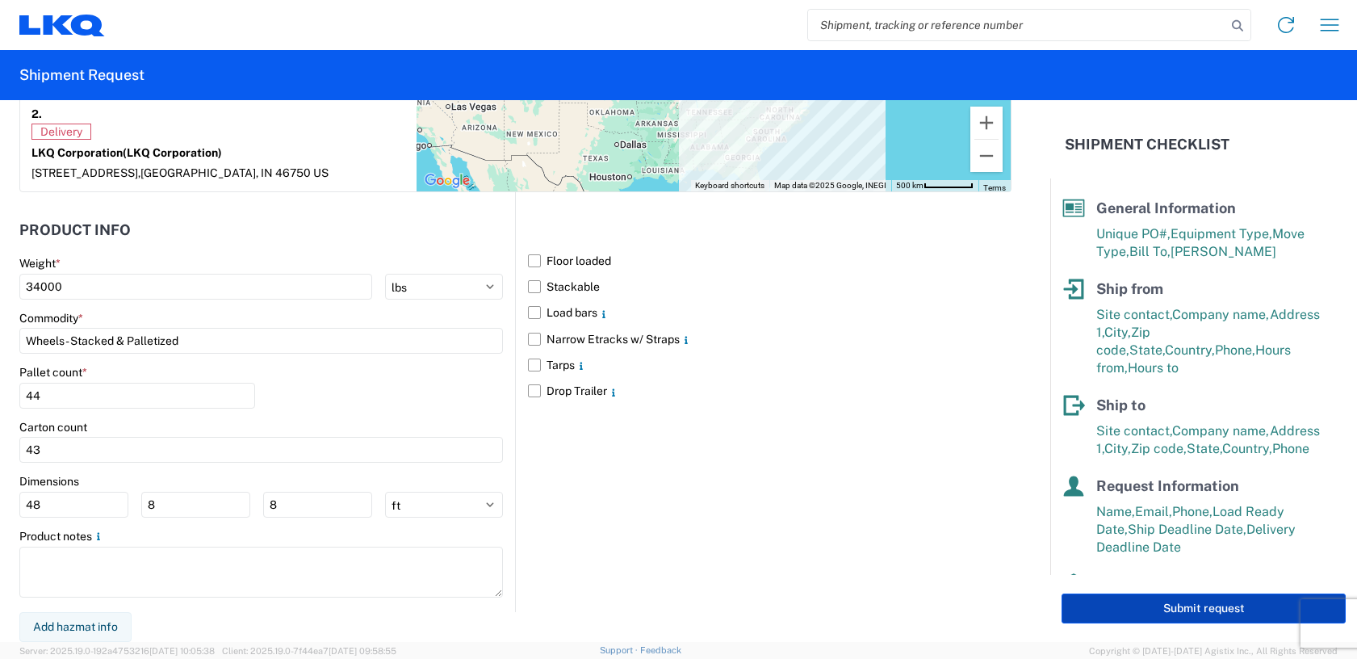
click at [1223, 613] on button "Submit request" at bounding box center [1204, 609] width 284 height 30
select select "US"
